Goal: Navigation & Orientation: Find specific page/section

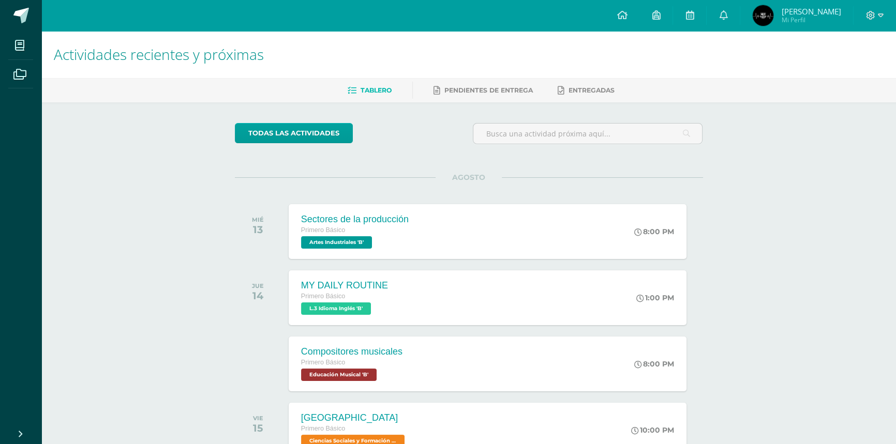
click at [886, 17] on div at bounding box center [875, 15] width 42 height 31
click at [884, 16] on div at bounding box center [875, 15] width 42 height 31
click at [878, 14] on icon at bounding box center [881, 15] width 6 height 9
click at [845, 72] on span "Cerrar sesión" at bounding box center [848, 71] width 47 height 10
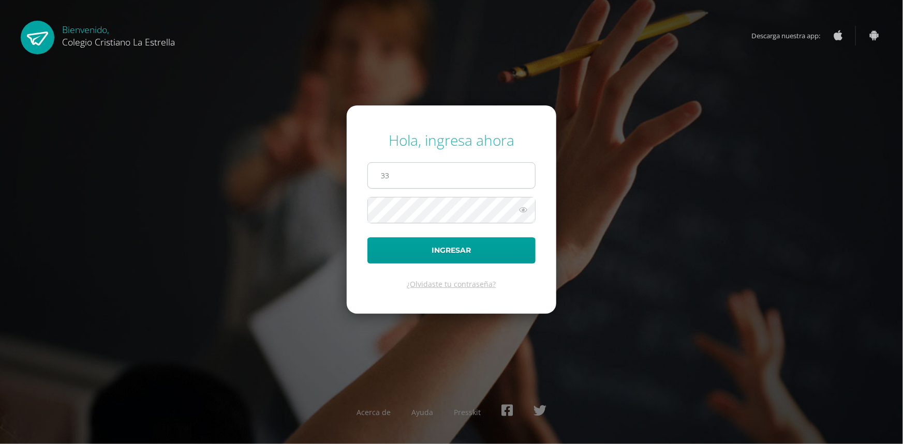
type input "[EMAIL_ADDRESS][DOMAIN_NAME]"
click at [367, 237] on button "Ingresar" at bounding box center [451, 250] width 168 height 26
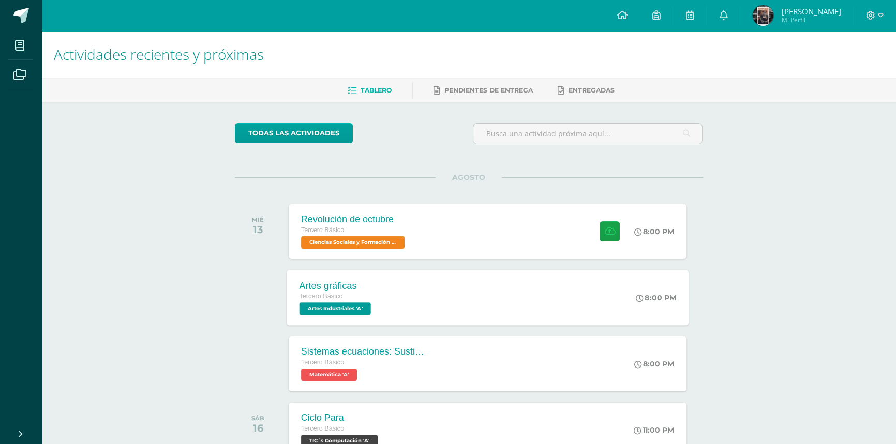
click at [409, 292] on div "Artes gráficas Tercero Básico Artes Industriales 'A' 8:00 PM Artes gráficas Art…" at bounding box center [488, 297] width 402 height 55
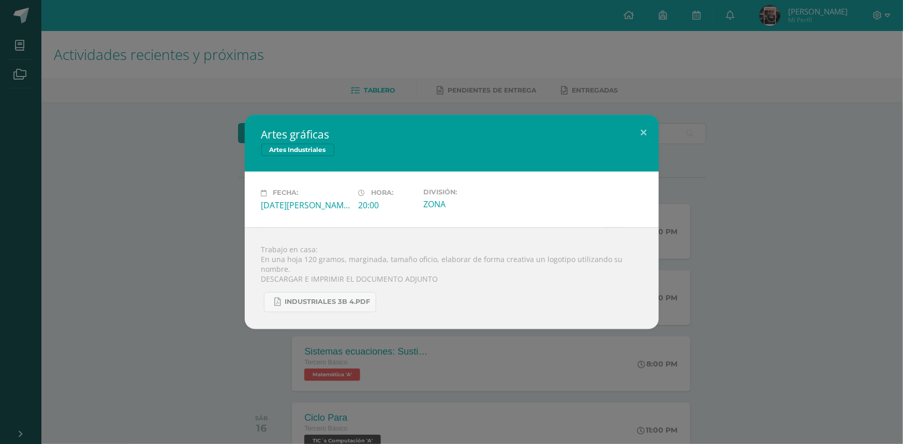
click at [135, 399] on div "Artes gráficas Artes Industriales Fecha: [DATE][PERSON_NAME] Hora: 20:00 Divisi…" at bounding box center [451, 222] width 903 height 444
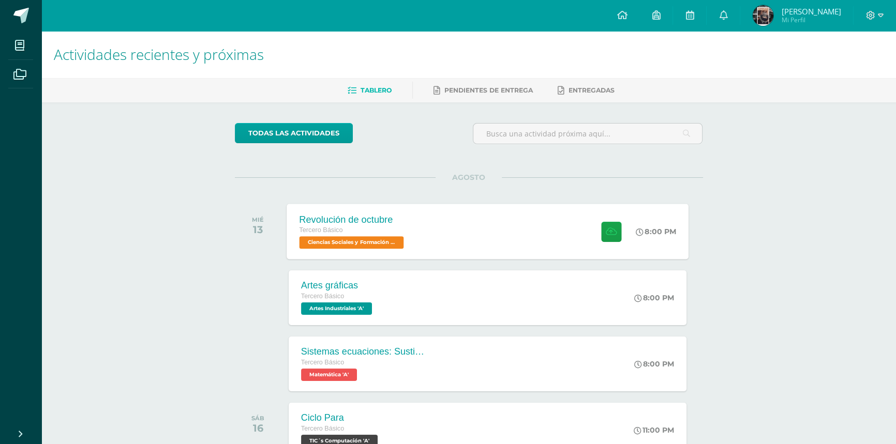
click at [456, 226] on div "Revolución de octubre Tercero Básico Ciencias Sociales y Formación Ciudadana 'A…" at bounding box center [488, 231] width 402 height 55
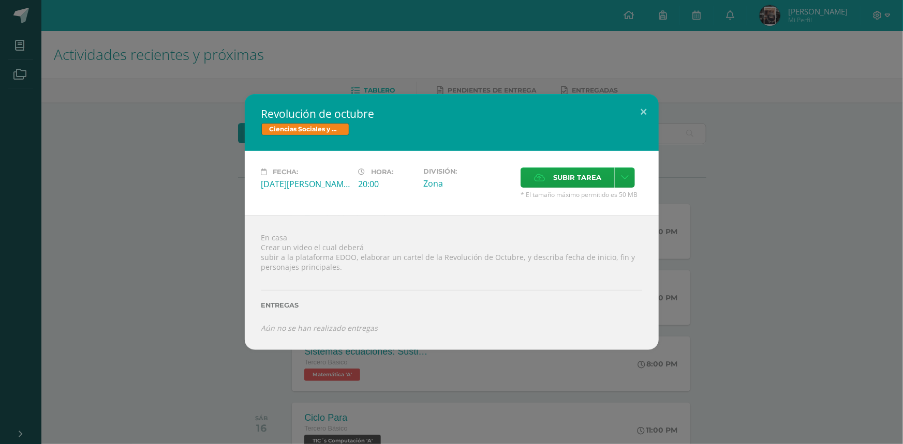
click at [135, 243] on div "Revolución de octubre Ciencias Sociales y Formación Ciudadana Fecha: [DATE][PER…" at bounding box center [451, 222] width 894 height 256
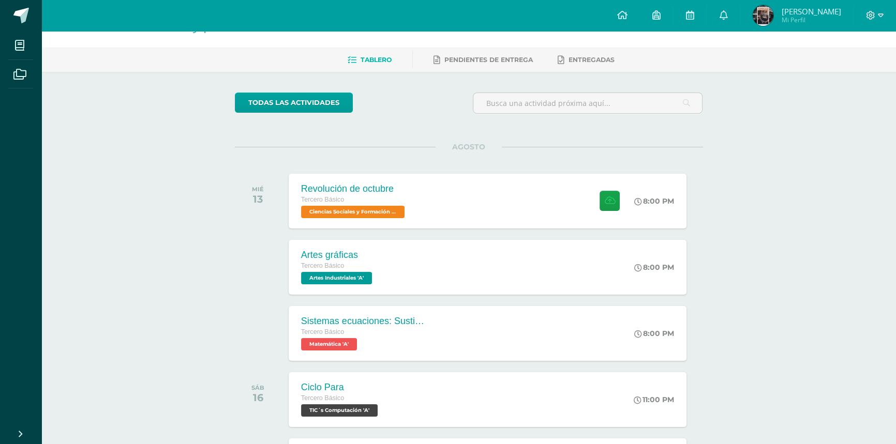
scroll to position [47, 0]
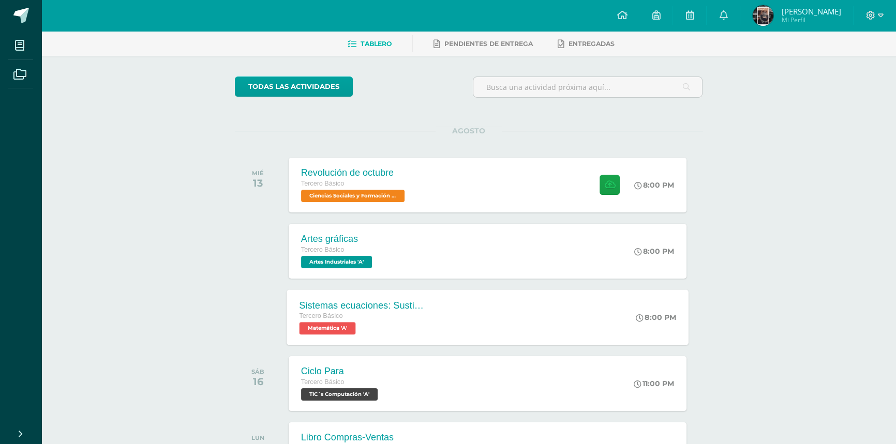
click at [450, 313] on div "Sistemas ecuaciones: Sustitución e igualación Tercero Básico Matemática 'A' 8:0…" at bounding box center [488, 317] width 402 height 55
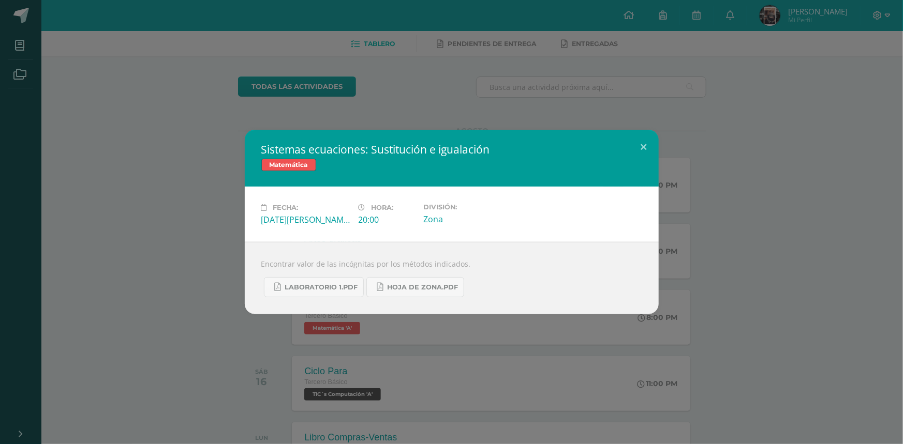
click at [138, 273] on div "Sistemas ecuaciones: Sustitución e igualación Matemática Fecha: [DATE][PERSON_N…" at bounding box center [451, 222] width 894 height 185
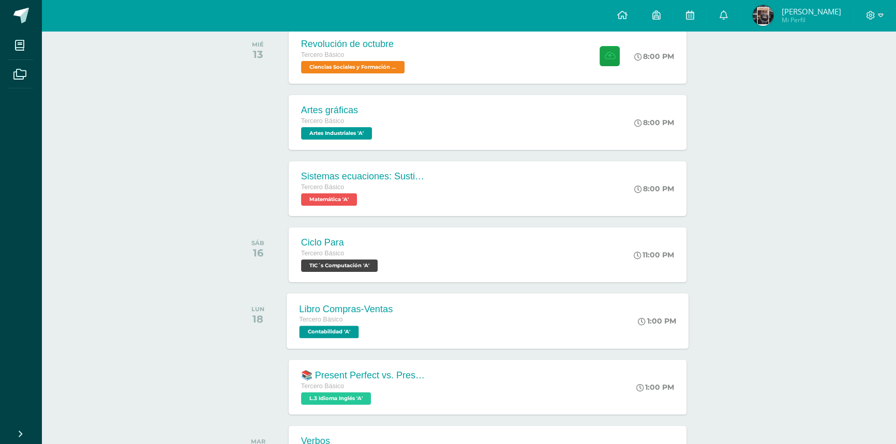
scroll to position [188, 0]
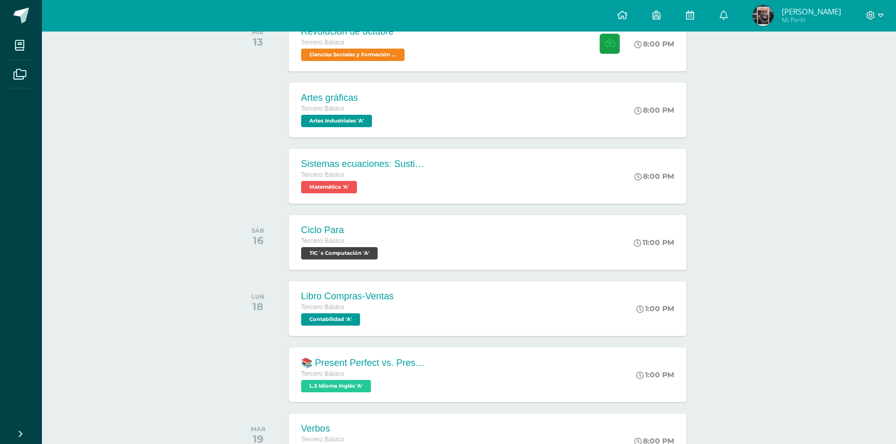
drag, startPoint x: 83, startPoint y: 138, endPoint x: 85, endPoint y: 131, distance: 7.7
click at [506, 249] on div "Ciclo Para Tercero Básico TIC´s Computación 'A' 11:00 PM Ciclo Para TIC´s Compu…" at bounding box center [488, 242] width 402 height 55
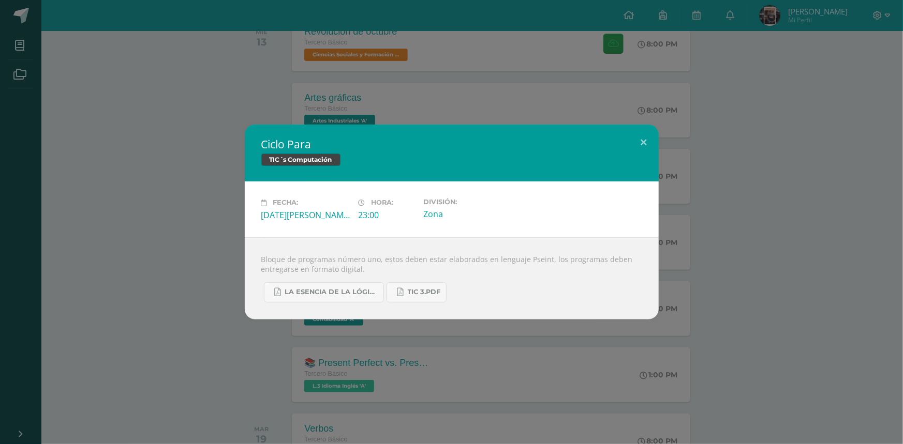
click at [246, 246] on div "Bloque de programas número uno, estos deben estar elaborados en lenguaje Pseint…" at bounding box center [452, 278] width 414 height 82
click at [892, 218] on div "Ciclo Para TIC´s Computación Fecha: [DATE][PERSON_NAME] Hora: 23:00 División: Z…" at bounding box center [451, 222] width 894 height 195
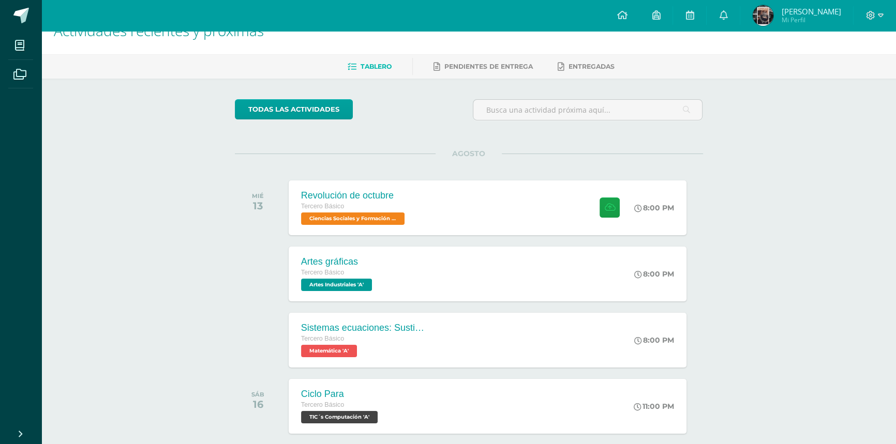
scroll to position [0, 0]
